Goal: Task Accomplishment & Management: Manage account settings

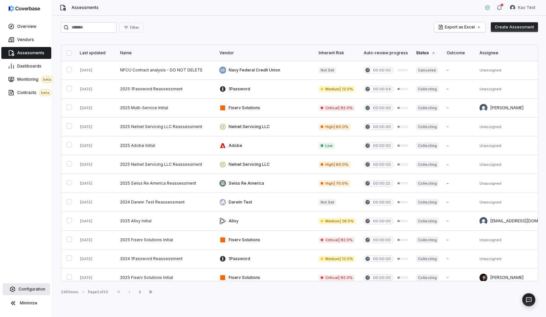
click at [37, 293] on link "Configuration" at bounding box center [26, 289] width 47 height 12
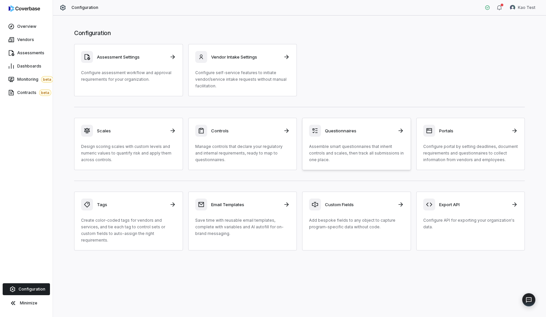
click at [359, 129] on h3 "Questionnaires" at bounding box center [359, 131] width 68 height 6
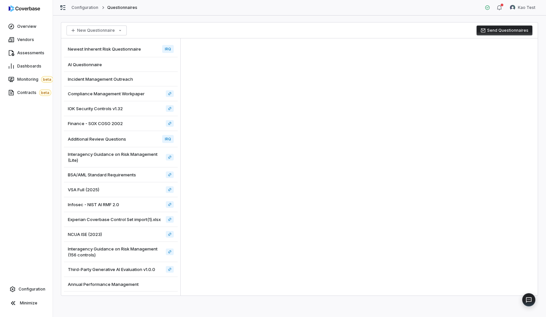
click at [131, 66] on div "AI Questionnaire" at bounding box center [121, 64] width 114 height 15
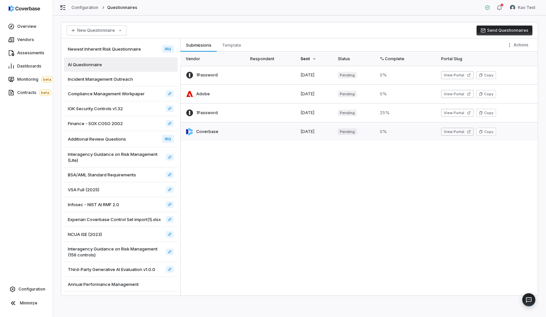
click at [235, 133] on link at bounding box center [213, 131] width 66 height 19
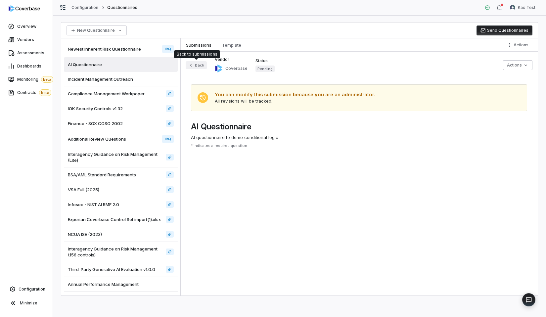
click at [194, 65] on button "Back" at bounding box center [196, 65] width 21 height 8
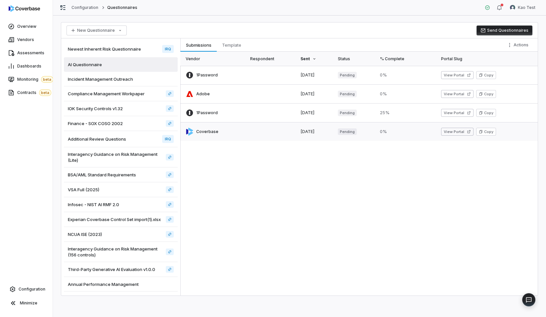
click at [263, 131] on link at bounding box center [271, 131] width 50 height 19
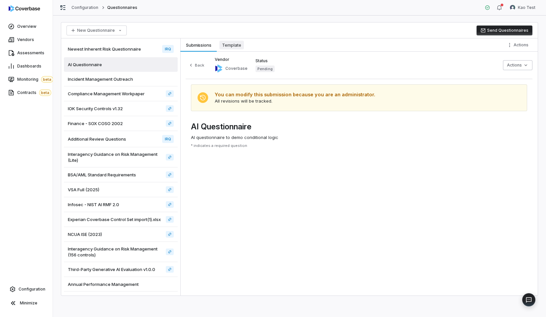
click at [230, 41] on span "Template" at bounding box center [231, 45] width 24 height 9
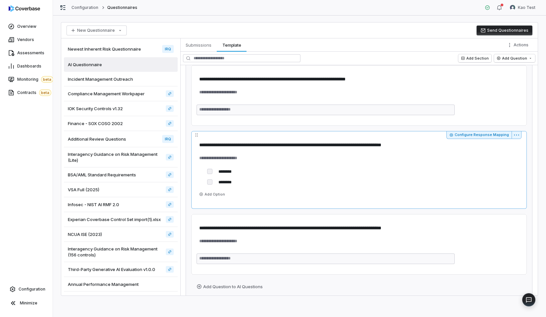
scroll to position [273, 0]
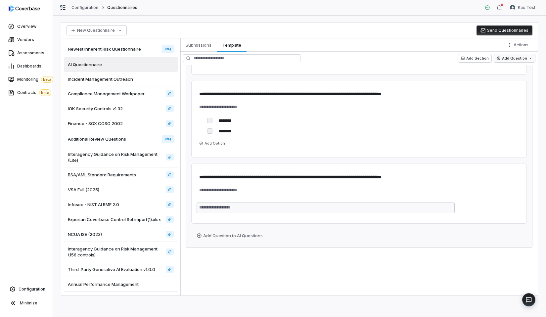
click at [510, 60] on html "**********" at bounding box center [273, 158] width 546 height 317
click at [208, 282] on html "**********" at bounding box center [273, 158] width 546 height 317
click at [215, 240] on html "**********" at bounding box center [273, 158] width 546 height 317
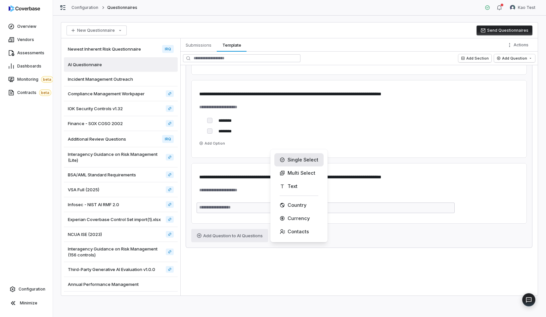
click at [306, 163] on div "Single Select" at bounding box center [298, 159] width 49 height 13
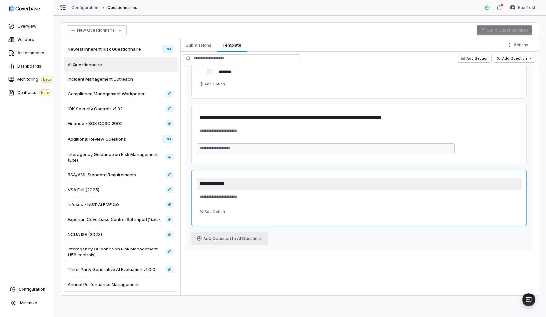
scroll to position [335, 0]
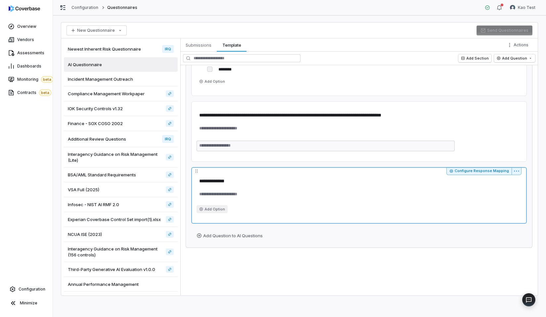
click at [211, 208] on button "Add Option" at bounding box center [211, 209] width 31 height 8
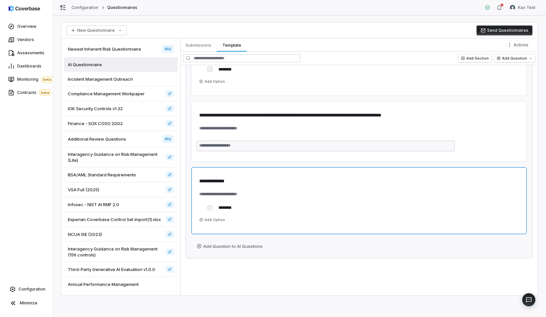
click at [208, 222] on button "Add Option" at bounding box center [211, 220] width 31 height 8
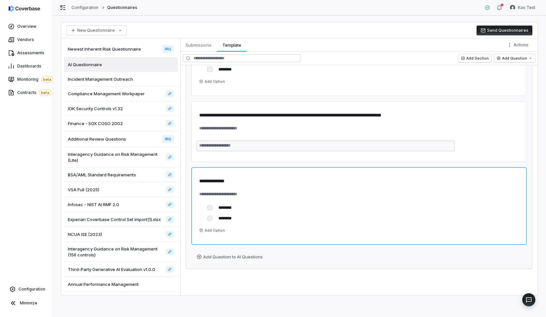
click at [213, 227] on button "Add Option" at bounding box center [211, 230] width 31 height 8
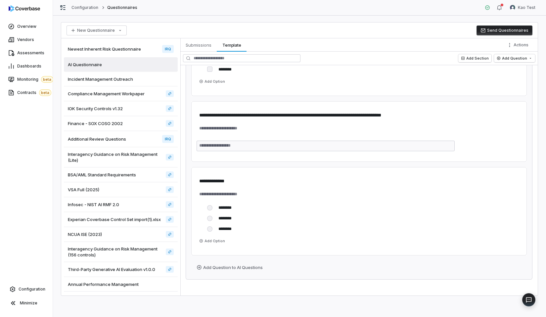
click at [216, 285] on div "**********" at bounding box center [358, 180] width 357 height 231
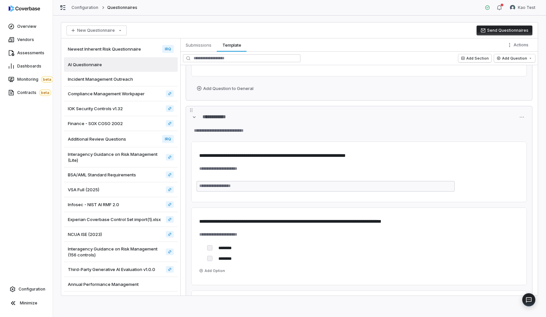
scroll to position [0, 0]
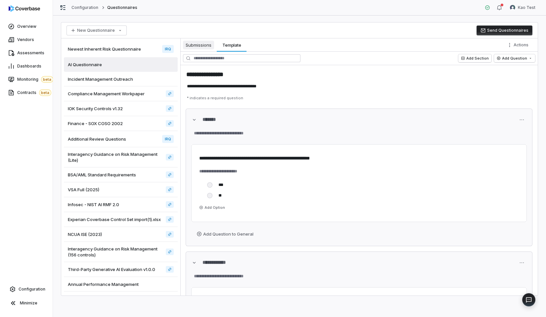
click at [202, 47] on span "Submissions" at bounding box center [198, 45] width 31 height 9
type textarea "*"
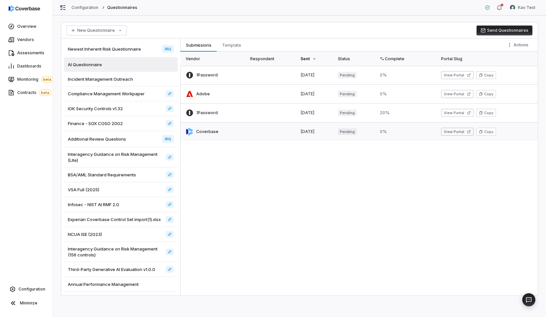
click at [242, 135] on link at bounding box center [213, 131] width 66 height 19
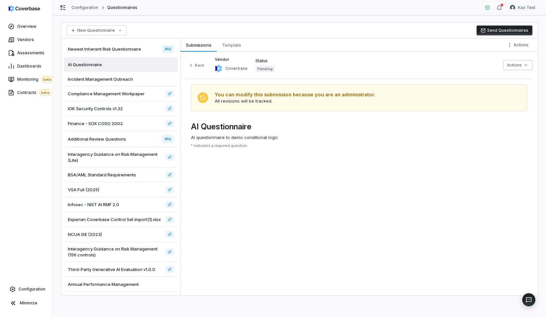
click at [206, 59] on div "Back Vendor Coverbase Status Pending" at bounding box center [230, 65] width 89 height 17
click at [203, 61] on button "Back" at bounding box center [196, 65] width 21 height 8
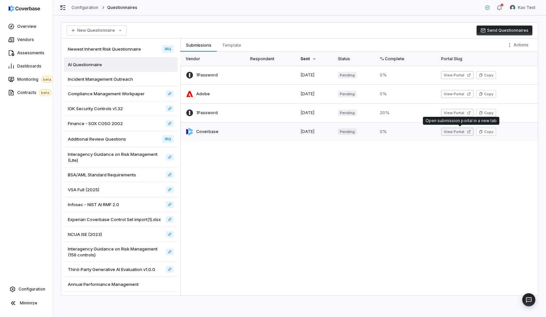
click at [457, 131] on button "View Portal" at bounding box center [457, 132] width 32 height 8
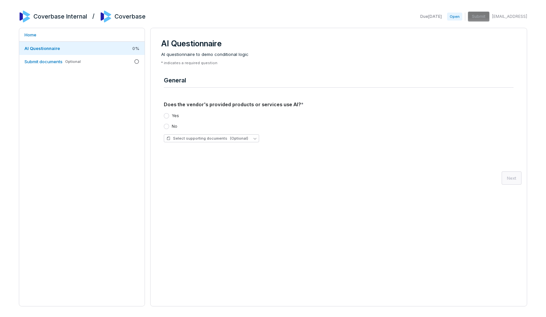
click at [169, 116] on div "Yes" at bounding box center [171, 115] width 15 height 5
click at [116, 58] on link "Submit documents Optional" at bounding box center [81, 61] width 125 height 13
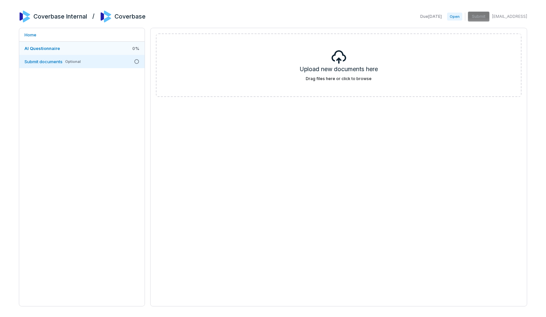
click at [116, 50] on link "AI Questionnaire 0 %" at bounding box center [81, 48] width 125 height 13
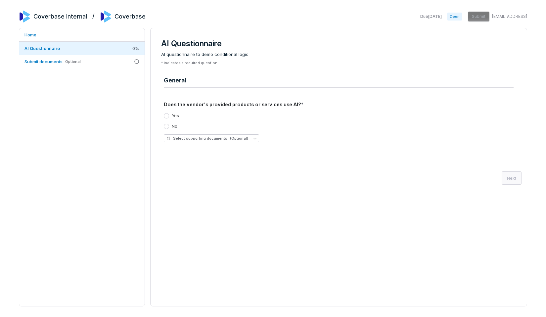
click at [174, 116] on label "Yes" at bounding box center [175, 115] width 7 height 5
click at [169, 116] on button "Yes" at bounding box center [166, 115] width 5 height 5
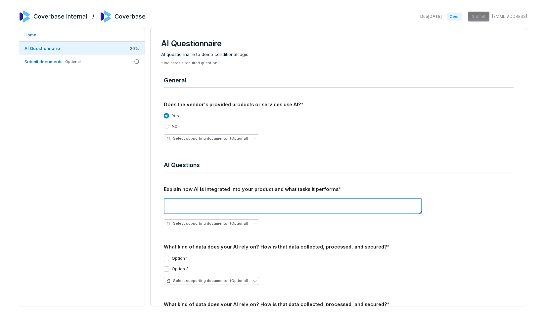
click at [186, 206] on textarea at bounding box center [293, 206] width 258 height 16
type textarea "****"
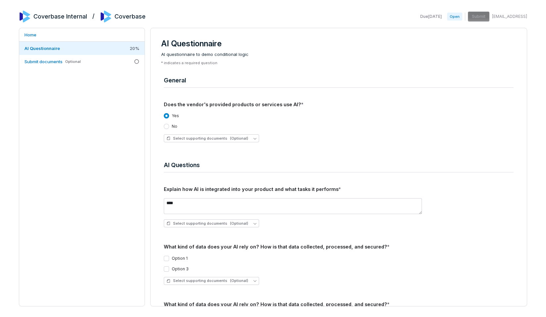
click at [177, 256] on label "Option 1" at bounding box center [180, 258] width 16 height 5
click at [169, 256] on button "Option 1" at bounding box center [166, 258] width 5 height 5
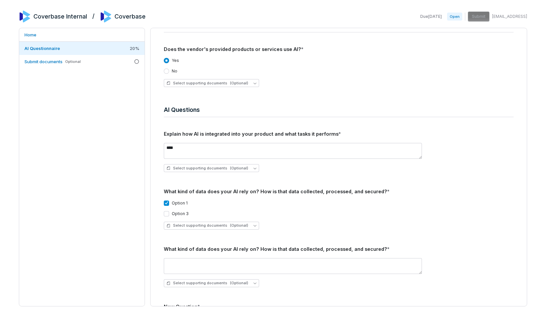
scroll to position [73, 0]
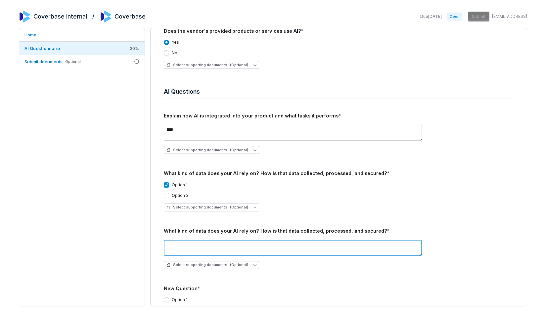
click at [178, 241] on textarea at bounding box center [293, 248] width 258 height 16
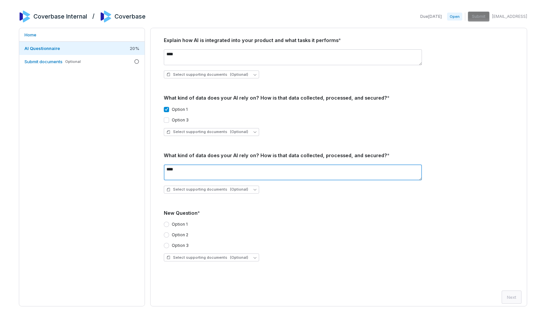
scroll to position [152, 0]
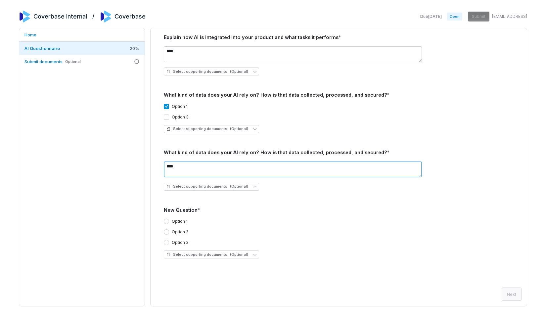
type textarea "****"
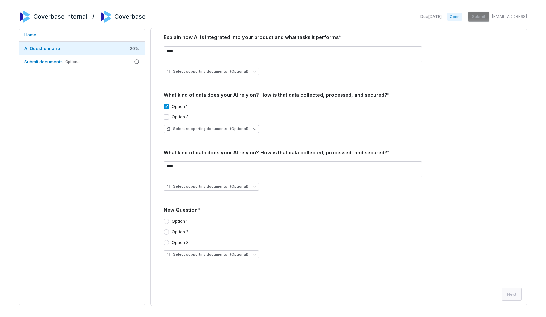
click at [177, 231] on label "Option 2" at bounding box center [180, 231] width 17 height 5
click at [169, 231] on button "Option 2" at bounding box center [166, 231] width 5 height 5
click at [254, 219] on div "Option 1" at bounding box center [339, 221] width 350 height 5
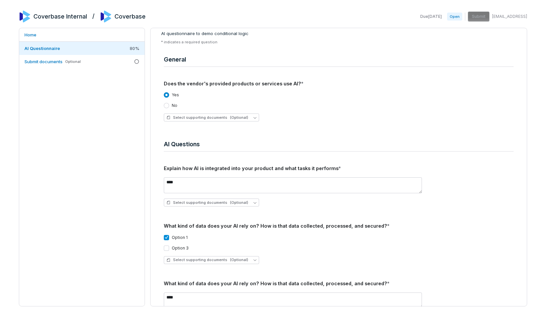
scroll to position [0, 0]
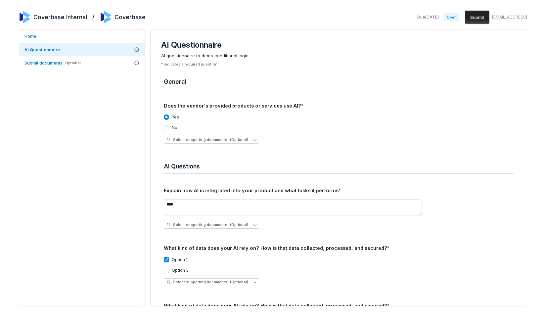
click at [461, 24] on div "Coverbase Internal / Coverbase Due Sep 18, 2025 Open Submit kao+test@coverbase.…" at bounding box center [273, 159] width 508 height 296
click at [465, 20] on button "Submit" at bounding box center [477, 17] width 24 height 13
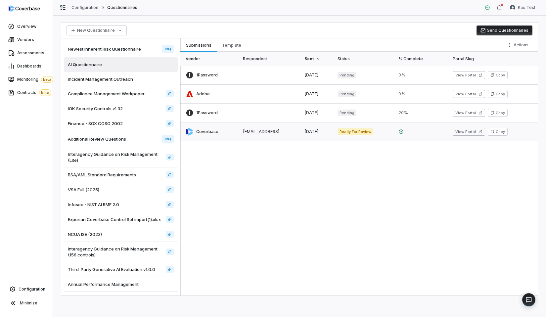
click at [333, 130] on link at bounding box center [316, 131] width 33 height 19
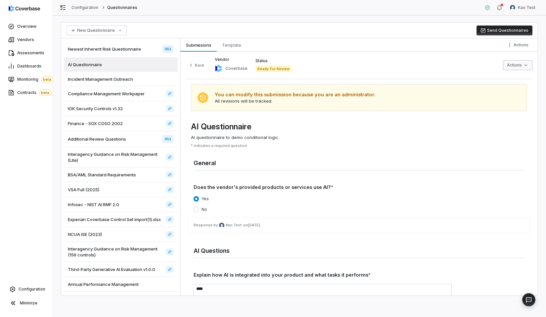
click at [513, 68] on html "Overview Vendors Assessments Dashboards Monitoring beta Contracts beta Configur…" at bounding box center [273, 158] width 546 height 317
click at [482, 79] on div "Finalize Questionnaire Review" at bounding box center [492, 79] width 78 height 11
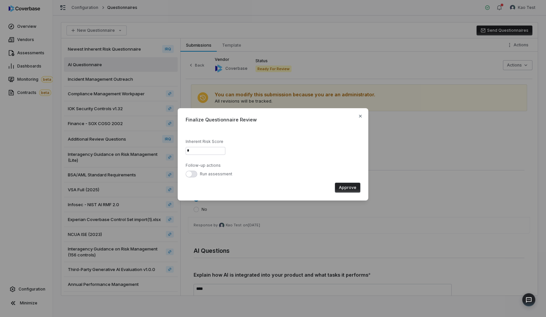
click at [346, 183] on button "Approve" at bounding box center [347, 188] width 25 height 10
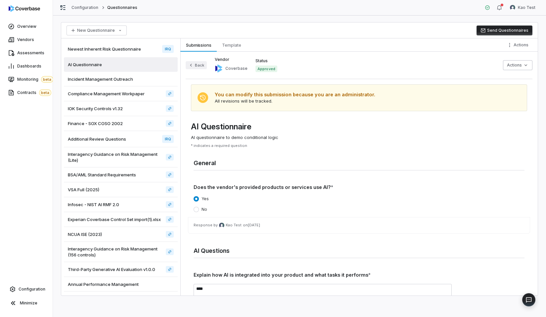
click at [204, 65] on button "Back" at bounding box center [196, 65] width 21 height 8
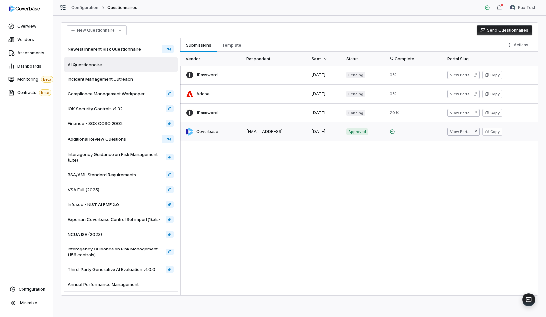
click at [342, 135] on link at bounding box center [324, 131] width 35 height 19
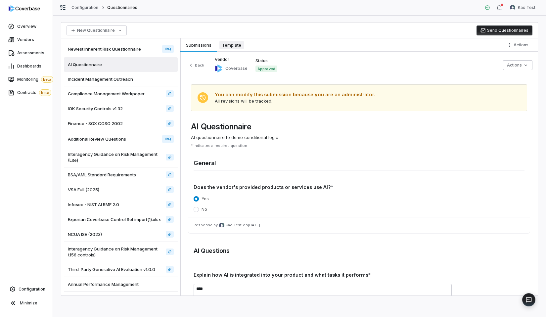
click at [229, 43] on span "Template" at bounding box center [231, 45] width 24 height 9
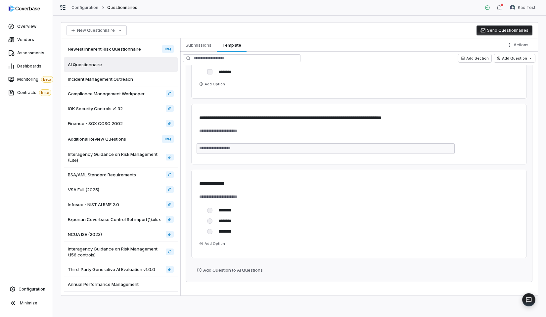
scroll to position [367, 0]
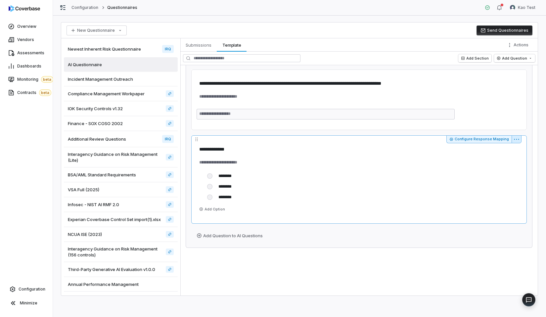
click at [518, 139] on html "**********" at bounding box center [273, 158] width 546 height 317
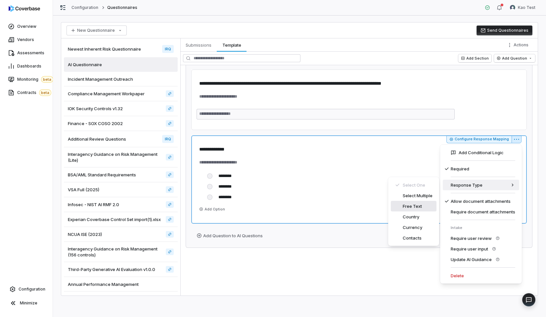
click at [415, 208] on div "Free Text" at bounding box center [414, 206] width 46 height 11
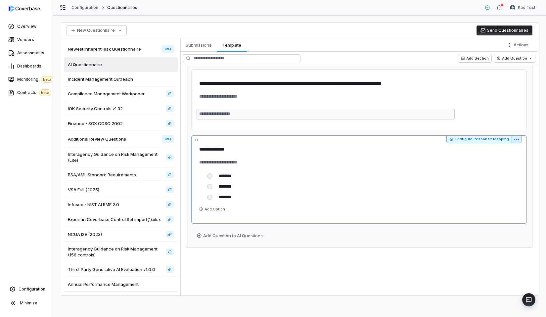
click at [519, 142] on html "**********" at bounding box center [273, 158] width 546 height 317
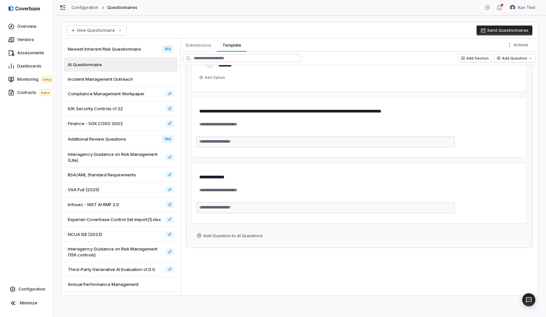
click at [305, 230] on div "Add Question to AI Questions" at bounding box center [358, 235] width 335 height 13
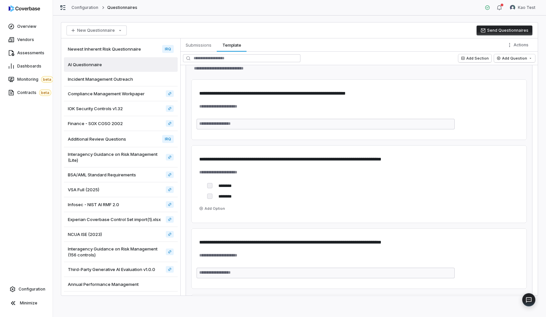
scroll to position [0, 0]
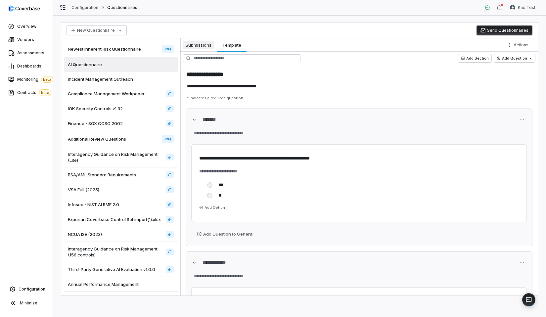
click at [202, 42] on span "Submissions" at bounding box center [198, 45] width 31 height 9
type textarea "*"
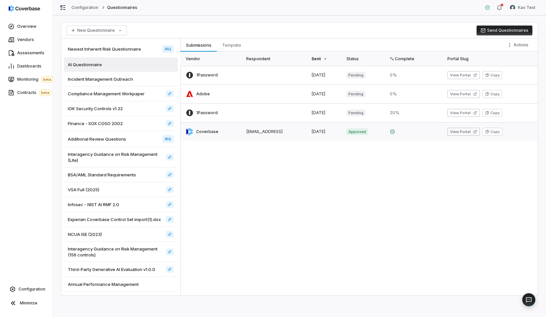
click at [296, 132] on link at bounding box center [274, 131] width 65 height 19
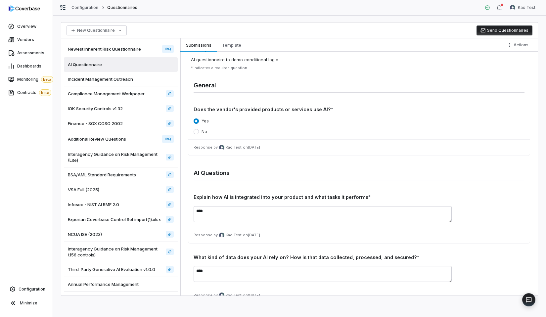
scroll to position [211, 0]
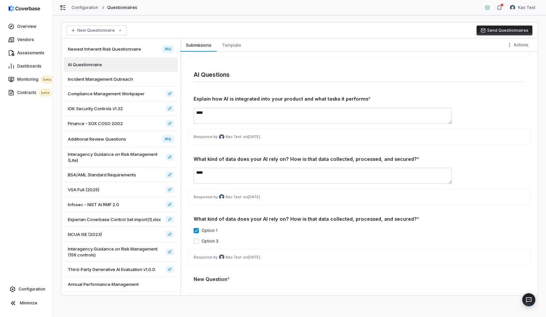
scroll to position [203, 0]
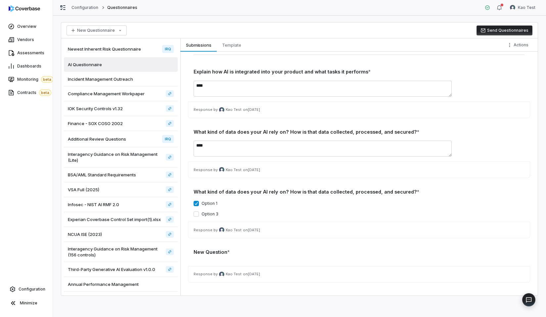
click at [230, 254] on div "New Question *" at bounding box center [359, 251] width 331 height 7
click at [208, 259] on div "Response by Kao Test on Sep 22, 2025" at bounding box center [359, 269] width 331 height 26
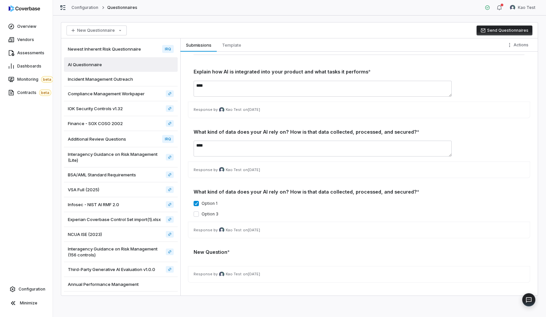
click at [208, 259] on div "Response by Kao Test on Sep 22, 2025" at bounding box center [359, 269] width 331 height 26
click at [245, 254] on div "New Question *" at bounding box center [359, 251] width 331 height 7
click at [264, 254] on div "New Question *" at bounding box center [359, 251] width 331 height 7
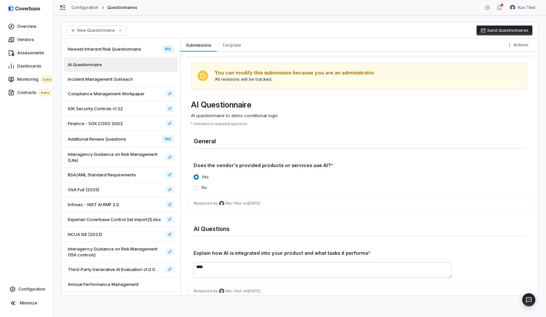
scroll to position [0, 0]
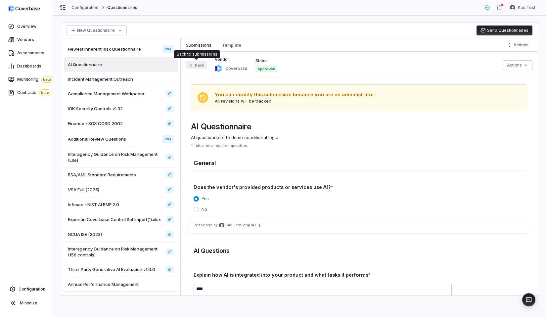
click at [189, 65] on icon "button" at bounding box center [190, 65] width 5 height 5
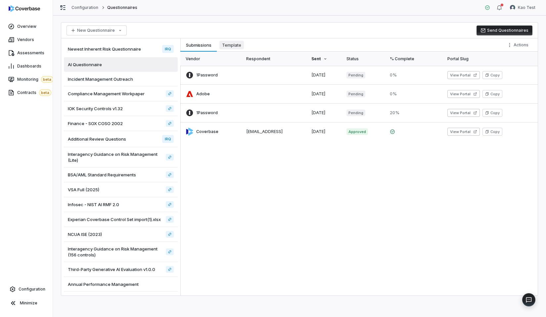
click at [237, 40] on button "Template Template" at bounding box center [232, 44] width 30 height 13
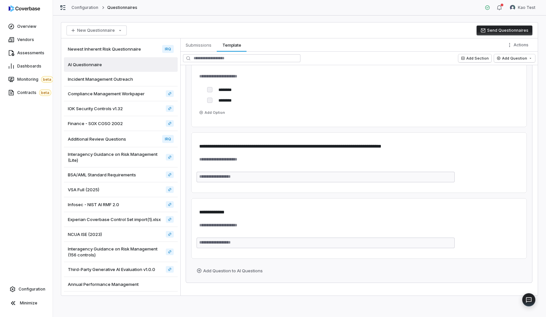
scroll to position [339, 0]
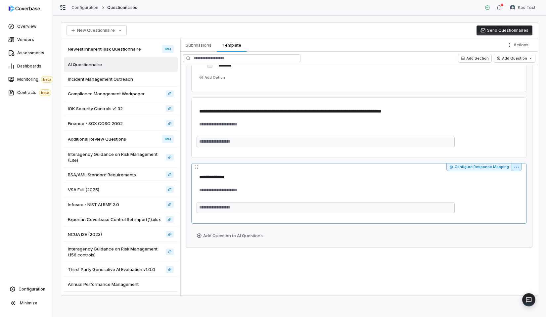
click at [519, 168] on html "**********" at bounding box center [273, 158] width 546 height 317
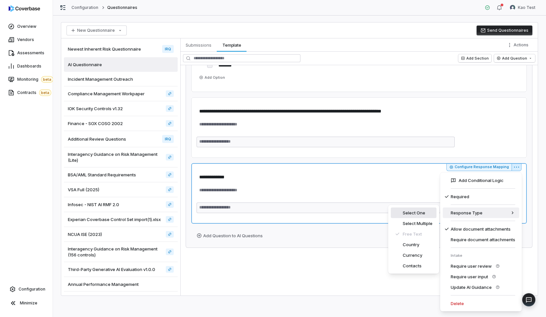
click at [419, 213] on div "Select One" at bounding box center [414, 212] width 46 height 11
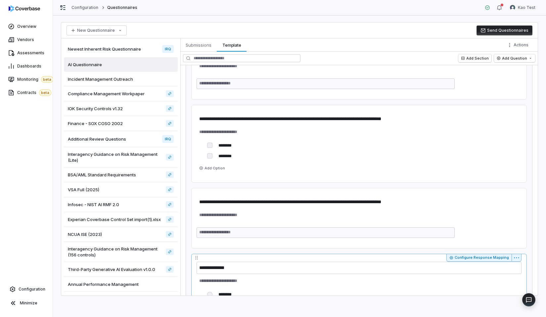
scroll to position [0, 0]
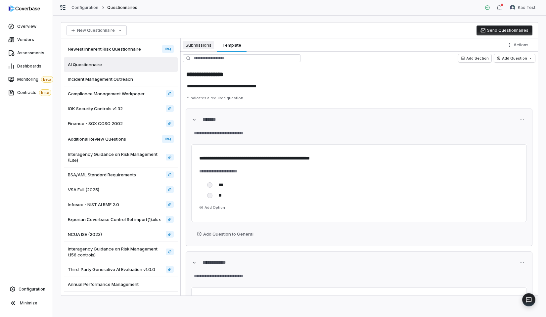
click at [207, 42] on span "Submissions" at bounding box center [198, 45] width 31 height 9
type textarea "*"
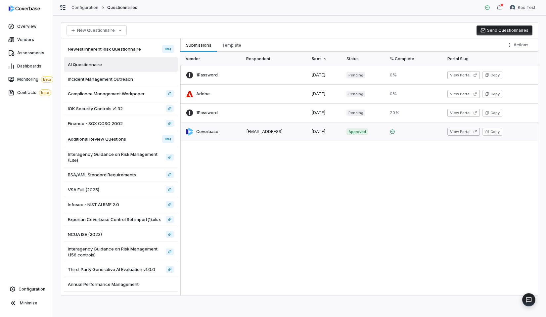
click at [247, 125] on link at bounding box center [274, 131] width 65 height 19
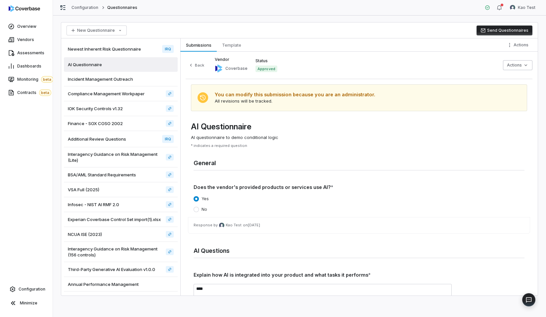
scroll to position [203, 0]
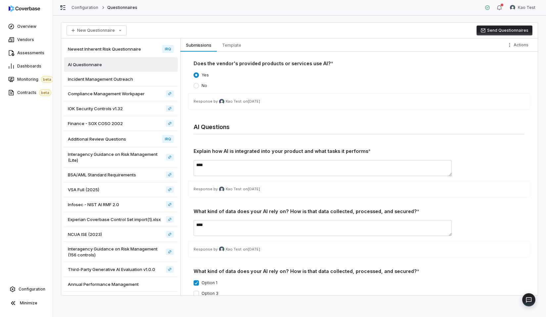
scroll to position [203, 0]
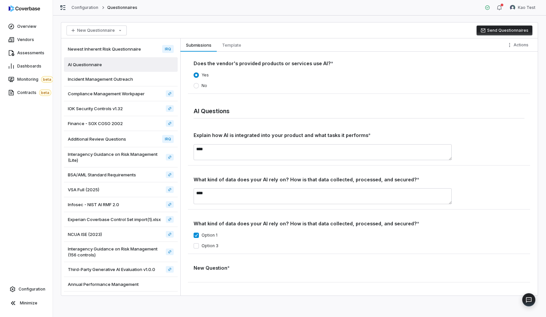
scroll to position [203, 0]
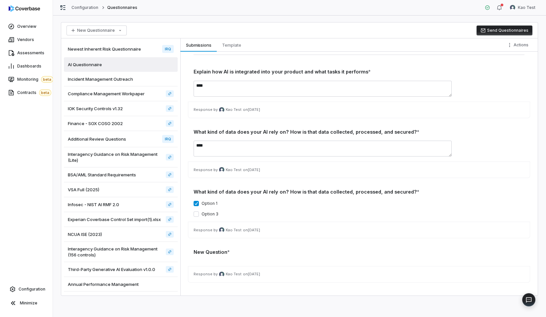
click at [246, 248] on div "Explain how AI is integrated into your product and what tasks it performs * ***…" at bounding box center [359, 175] width 331 height 214
click at [256, 251] on div "New Question *" at bounding box center [359, 251] width 331 height 7
click at [298, 22] on div "New Questionnaire Send Questionnaires" at bounding box center [299, 30] width 476 height 16
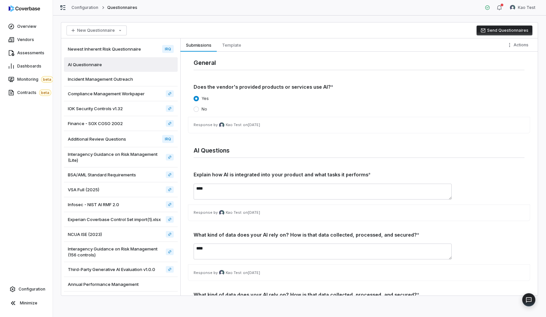
scroll to position [0, 0]
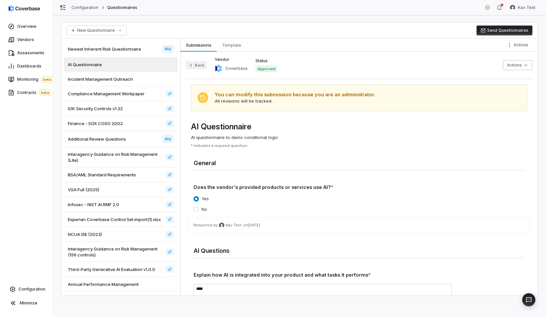
click at [200, 68] on button "Back" at bounding box center [196, 65] width 21 height 8
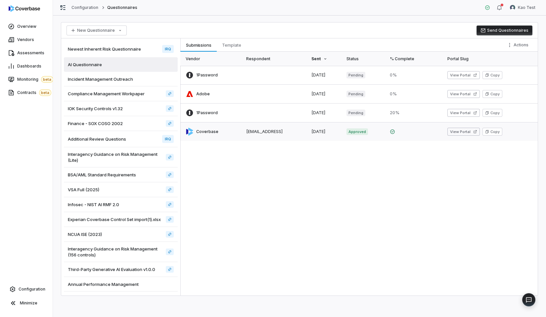
click at [369, 132] on link at bounding box center [363, 131] width 43 height 19
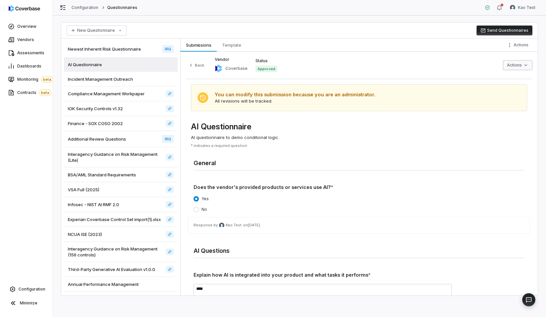
click at [519, 64] on html "Overview Vendors Assessments Dashboards Monitoring beta Contracts beta Configur…" at bounding box center [273, 158] width 546 height 317
click at [503, 79] on div "Archive Submission" at bounding box center [501, 79] width 56 height 11
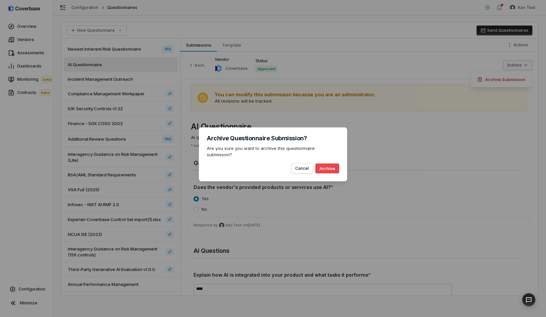
click at [327, 172] on div "Archive Questionnaire Submission? Are you sure you want to archive this questio…" at bounding box center [273, 154] width 148 height 54
click at [333, 167] on button "Archive" at bounding box center [327, 168] width 24 height 10
